Goal: Task Accomplishment & Management: Use online tool/utility

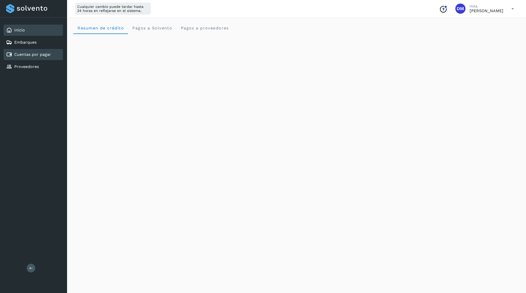
click at [47, 55] on link "Cuentas por pagar" at bounding box center [32, 54] width 37 height 5
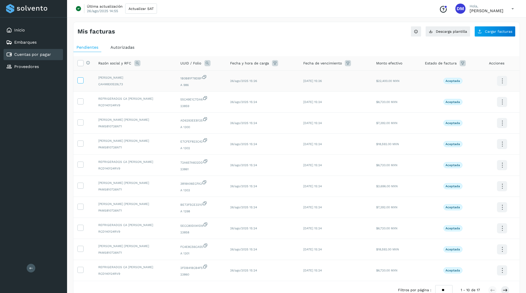
click at [79, 78] on icon at bounding box center [80, 79] width 5 height 5
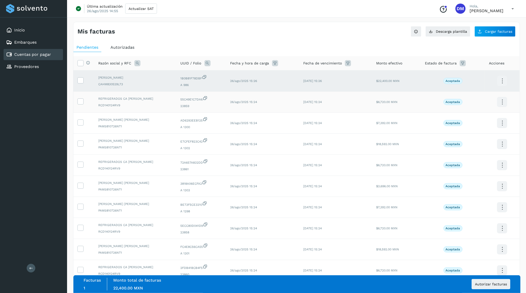
click at [79, 97] on td at bounding box center [83, 102] width 21 height 21
click at [82, 102] on icon at bounding box center [80, 101] width 5 height 5
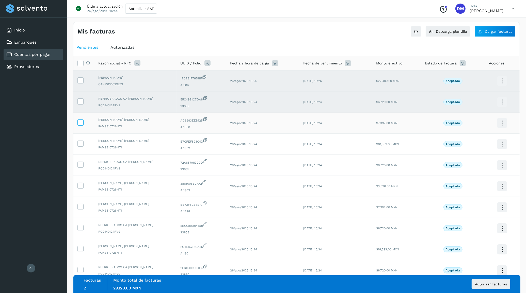
click at [80, 122] on icon at bounding box center [80, 122] width 5 height 5
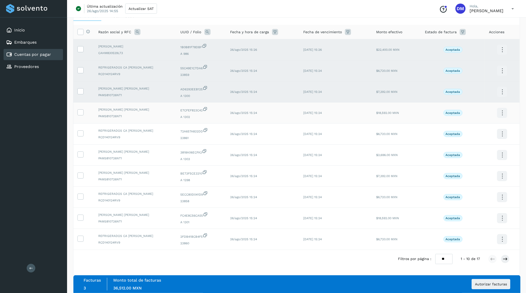
scroll to position [33, 0]
click at [78, 112] on icon at bounding box center [80, 111] width 5 height 5
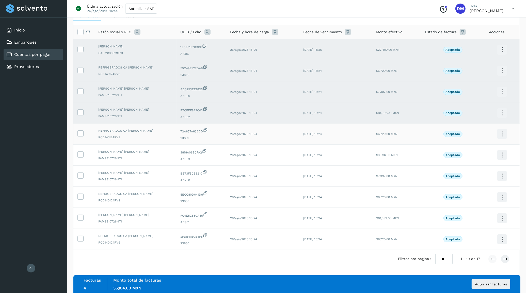
click at [85, 133] on td at bounding box center [83, 134] width 21 height 21
click at [83, 134] on icon at bounding box center [80, 133] width 5 height 5
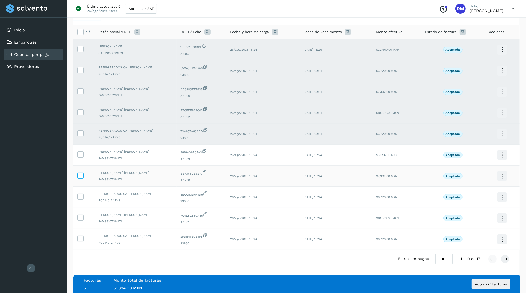
drag, startPoint x: 83, startPoint y: 155, endPoint x: 80, endPoint y: 172, distance: 17.4
click at [83, 155] on icon at bounding box center [80, 154] width 5 height 5
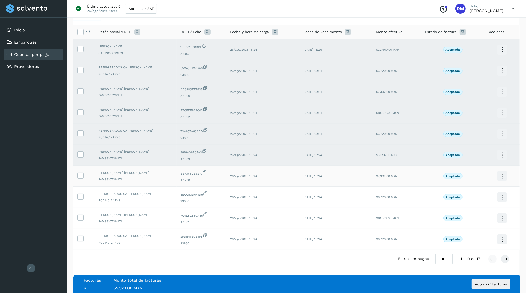
drag, startPoint x: 79, startPoint y: 179, endPoint x: 82, endPoint y: 184, distance: 5.2
click at [80, 180] on td at bounding box center [83, 176] width 21 height 21
click at [81, 196] on icon at bounding box center [80, 196] width 5 height 5
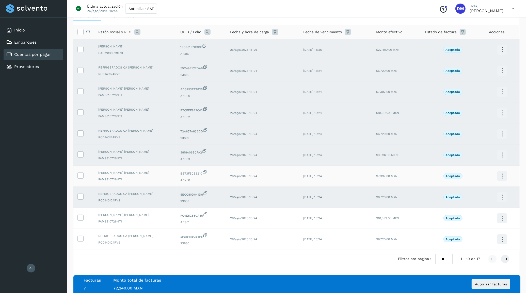
drag, startPoint x: 82, startPoint y: 173, endPoint x: 82, endPoint y: 183, distance: 10.2
click at [82, 173] on icon at bounding box center [80, 175] width 5 height 5
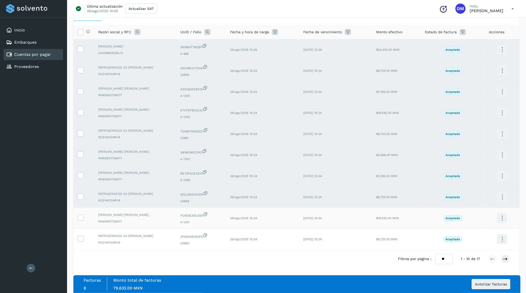
drag, startPoint x: 78, startPoint y: 217, endPoint x: 79, endPoint y: 221, distance: 4.7
click at [78, 217] on icon at bounding box center [80, 217] width 5 height 5
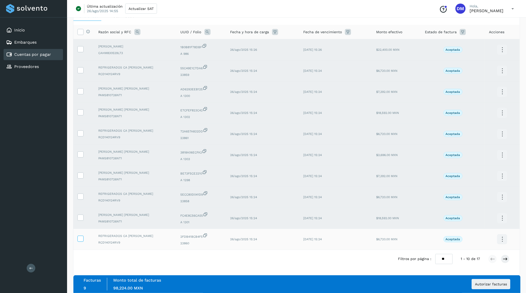
click at [80, 238] on icon at bounding box center [80, 238] width 5 height 5
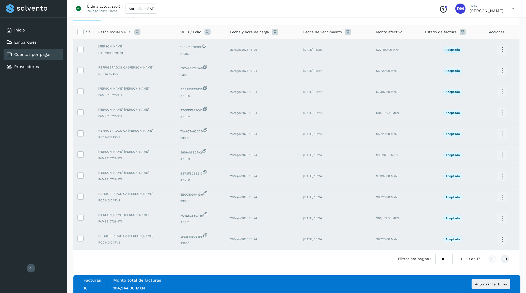
click at [446, 259] on select "** ** **" at bounding box center [443, 259] width 17 height 10
select select "**"
click at [440, 254] on select "** ** **" at bounding box center [443, 259] width 17 height 10
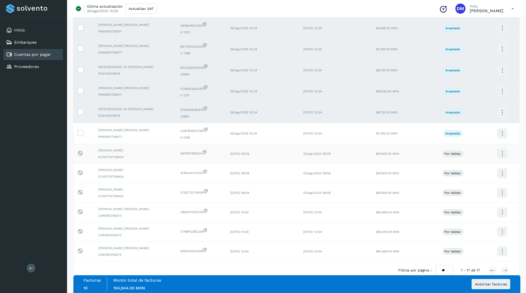
scroll to position [159, 0]
click at [80, 134] on icon at bounding box center [80, 131] width 5 height 5
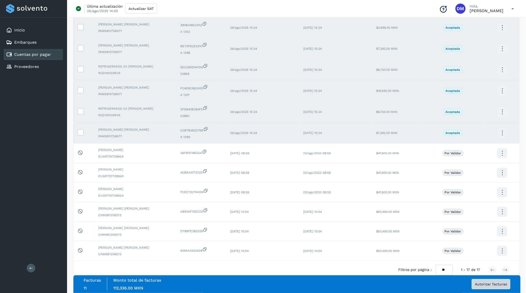
click at [493, 287] on button "Autorizar facturas" at bounding box center [491, 284] width 39 height 10
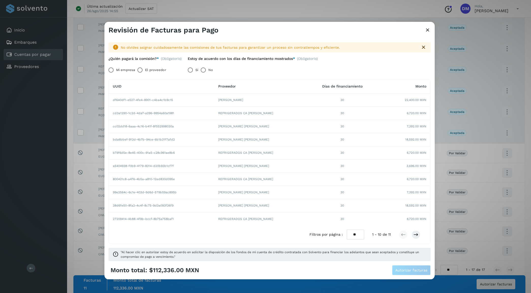
click at [152, 71] on label "El proveedor" at bounding box center [155, 70] width 21 height 10
click at [413, 269] on span "Autorizar facturas" at bounding box center [411, 271] width 32 height 4
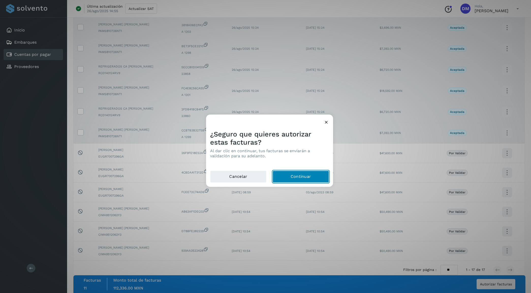
click at [305, 172] on button "Continuar" at bounding box center [300, 177] width 56 height 12
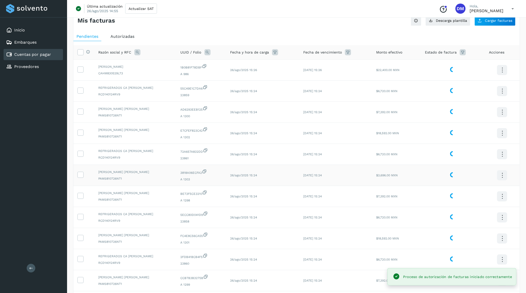
scroll to position [0, 0]
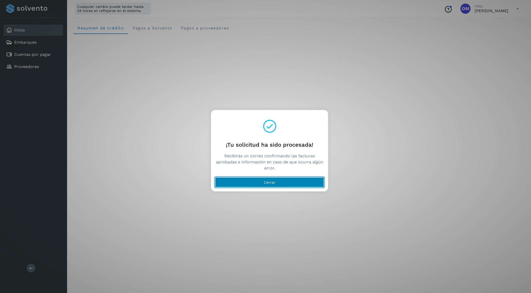
click at [244, 182] on button "Cerrar" at bounding box center [269, 182] width 109 height 10
